Goal: Task Accomplishment & Management: Manage account settings

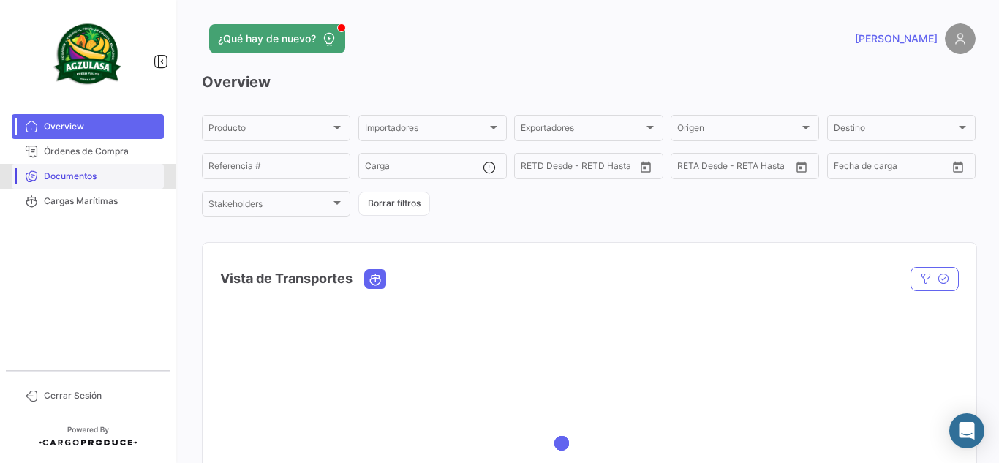
click at [72, 181] on span "Documentos" at bounding box center [101, 176] width 114 height 13
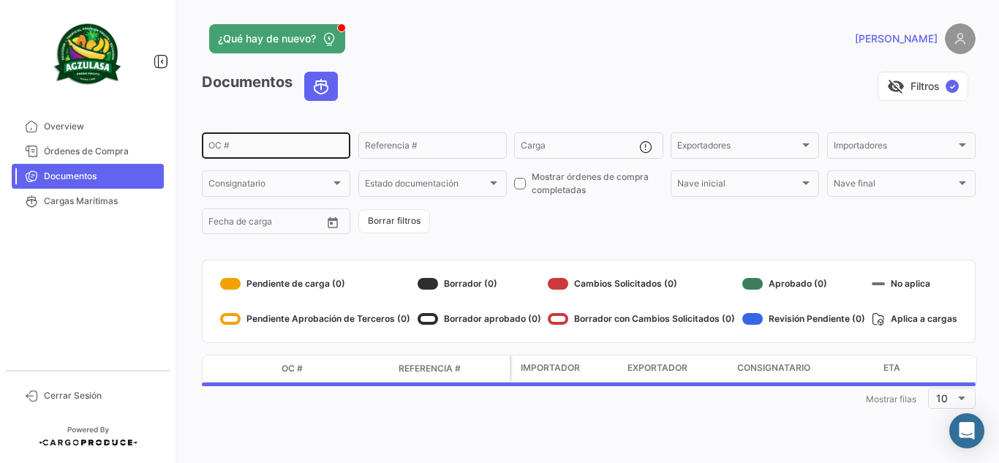
click at [250, 142] on div "OC #" at bounding box center [275, 144] width 135 height 29
paste input "UNIECPBO25330062"
type input "UNIECPBO25330062"
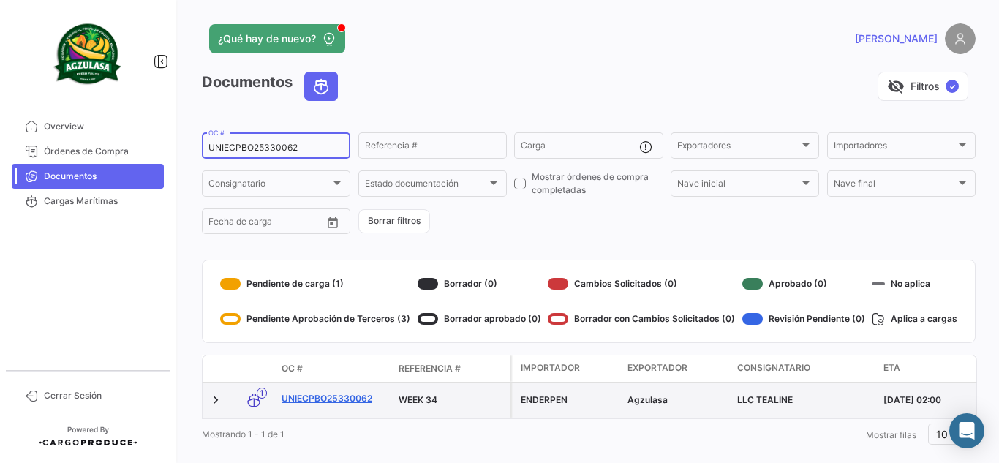
click at [352, 394] on link "UNIECPBO25330062" at bounding box center [334, 398] width 105 height 13
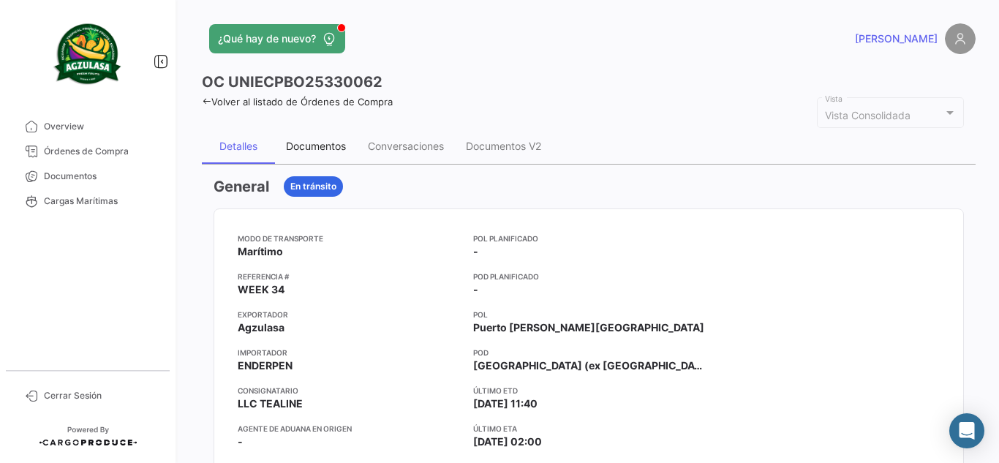
click at [314, 155] on div "Documentos" at bounding box center [316, 146] width 82 height 35
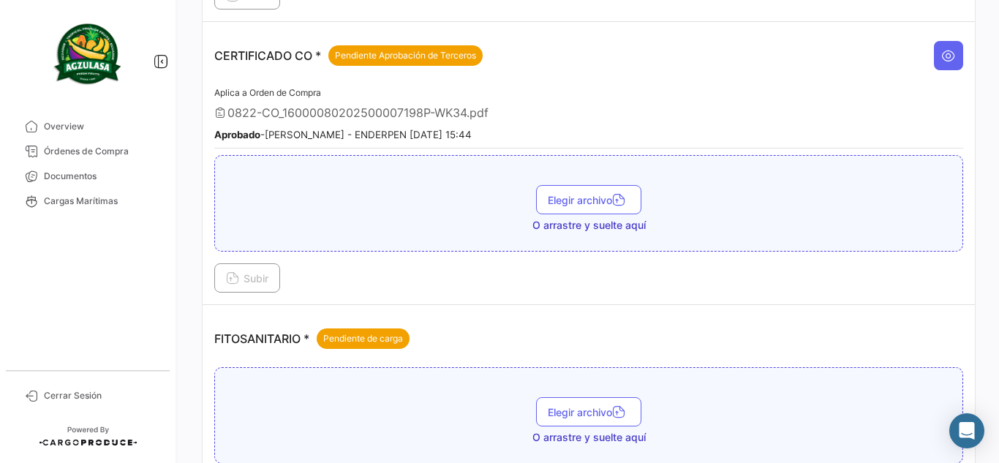
scroll to position [512, 0]
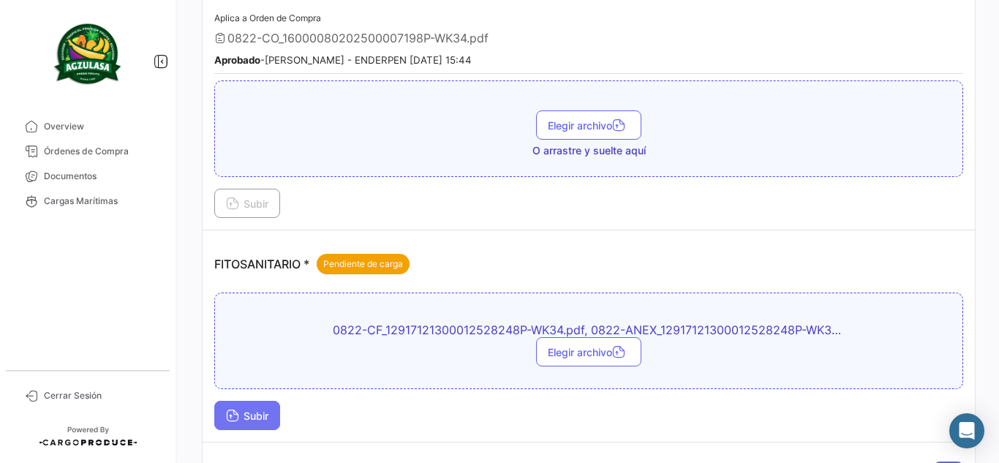
click at [250, 420] on span "Subir" at bounding box center [247, 416] width 42 height 12
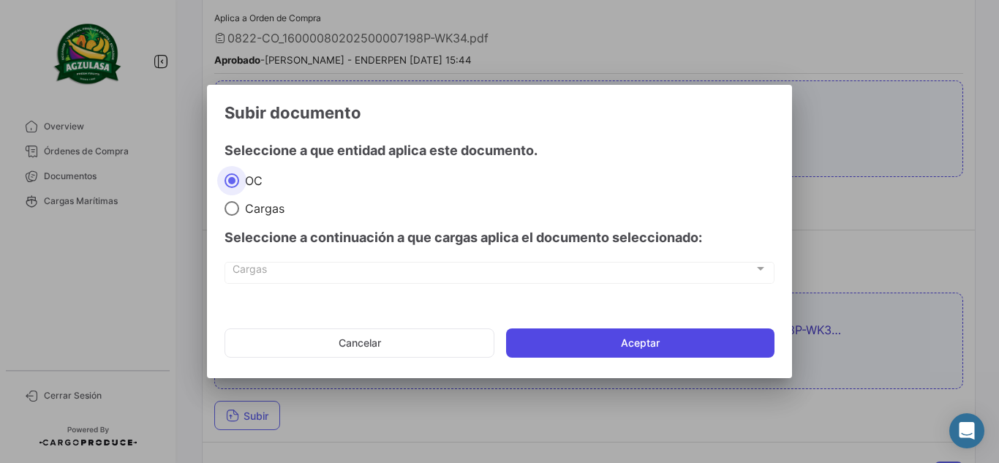
click at [694, 342] on button "Aceptar" at bounding box center [640, 342] width 268 height 29
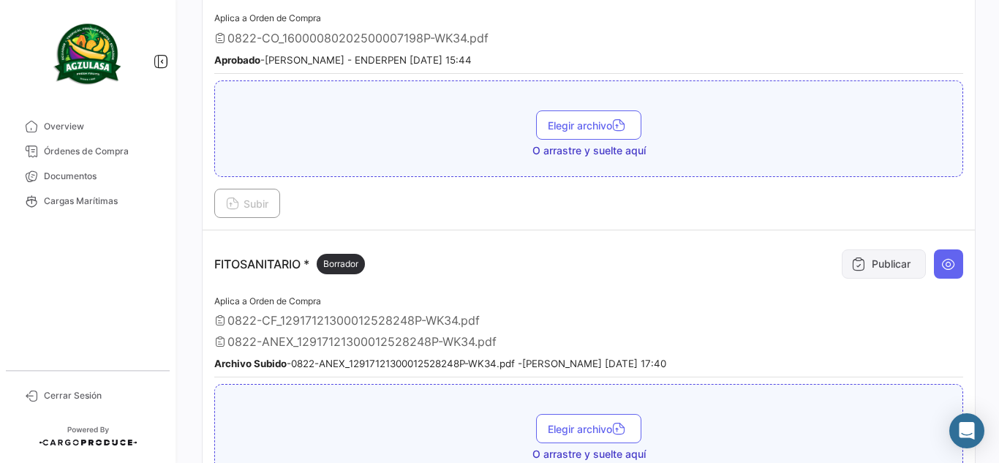
click at [895, 263] on button "Publicar" at bounding box center [884, 263] width 84 height 29
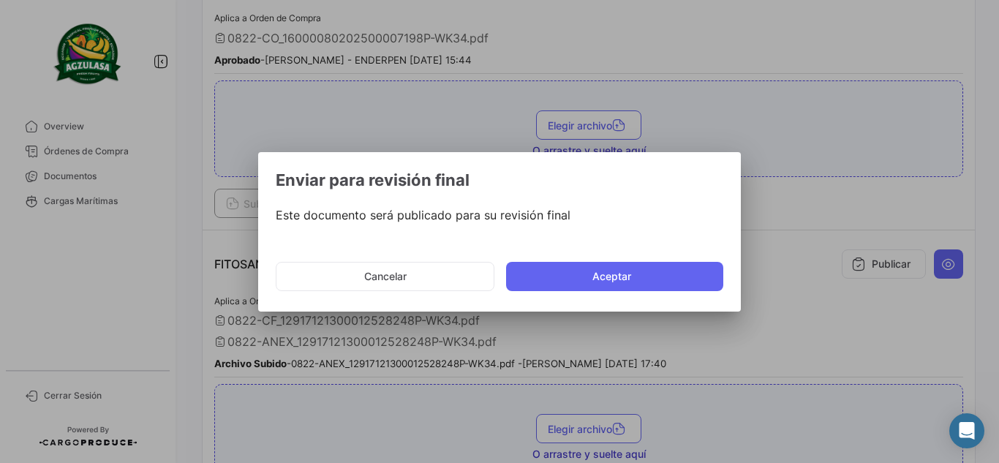
click at [633, 292] on mat-dialog-actions "Cancelar Aceptar" at bounding box center [500, 277] width 448 height 50
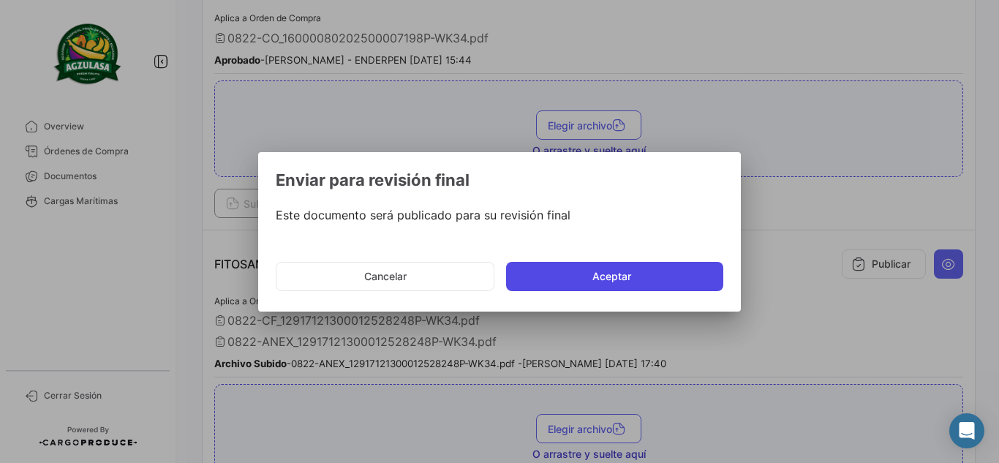
click at [634, 273] on button "Aceptar" at bounding box center [614, 276] width 217 height 29
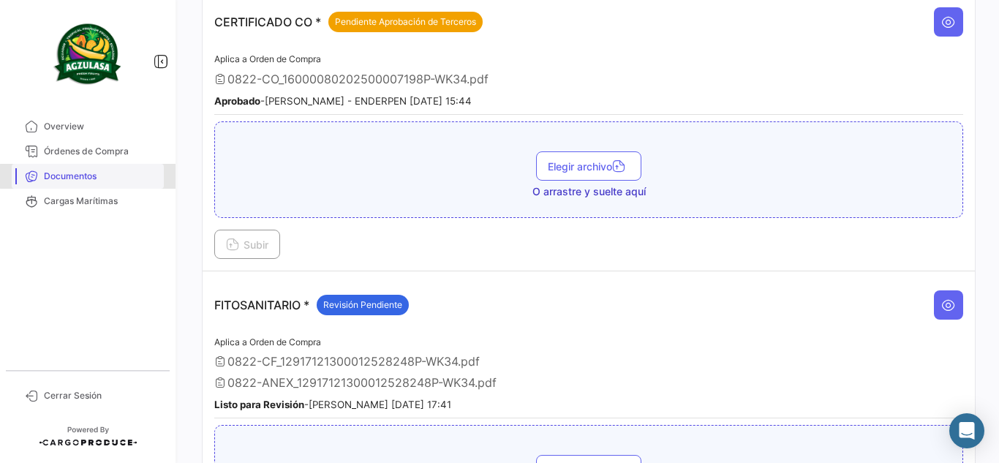
click at [97, 176] on span "Documentos" at bounding box center [101, 176] width 114 height 13
